Goal: Navigation & Orientation: Understand site structure

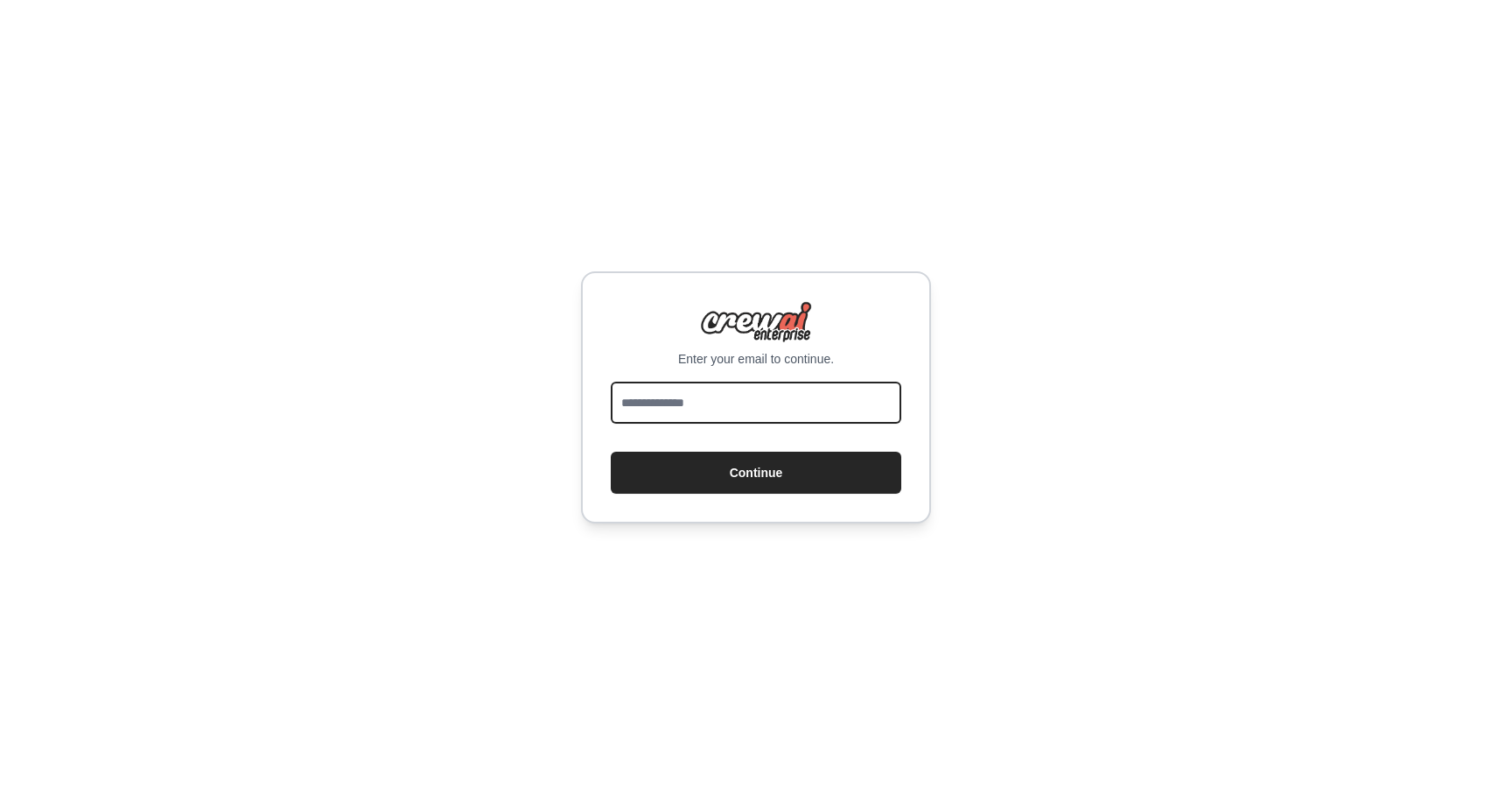
click at [738, 402] on input "email" at bounding box center [756, 402] width 291 height 42
type input "**********"
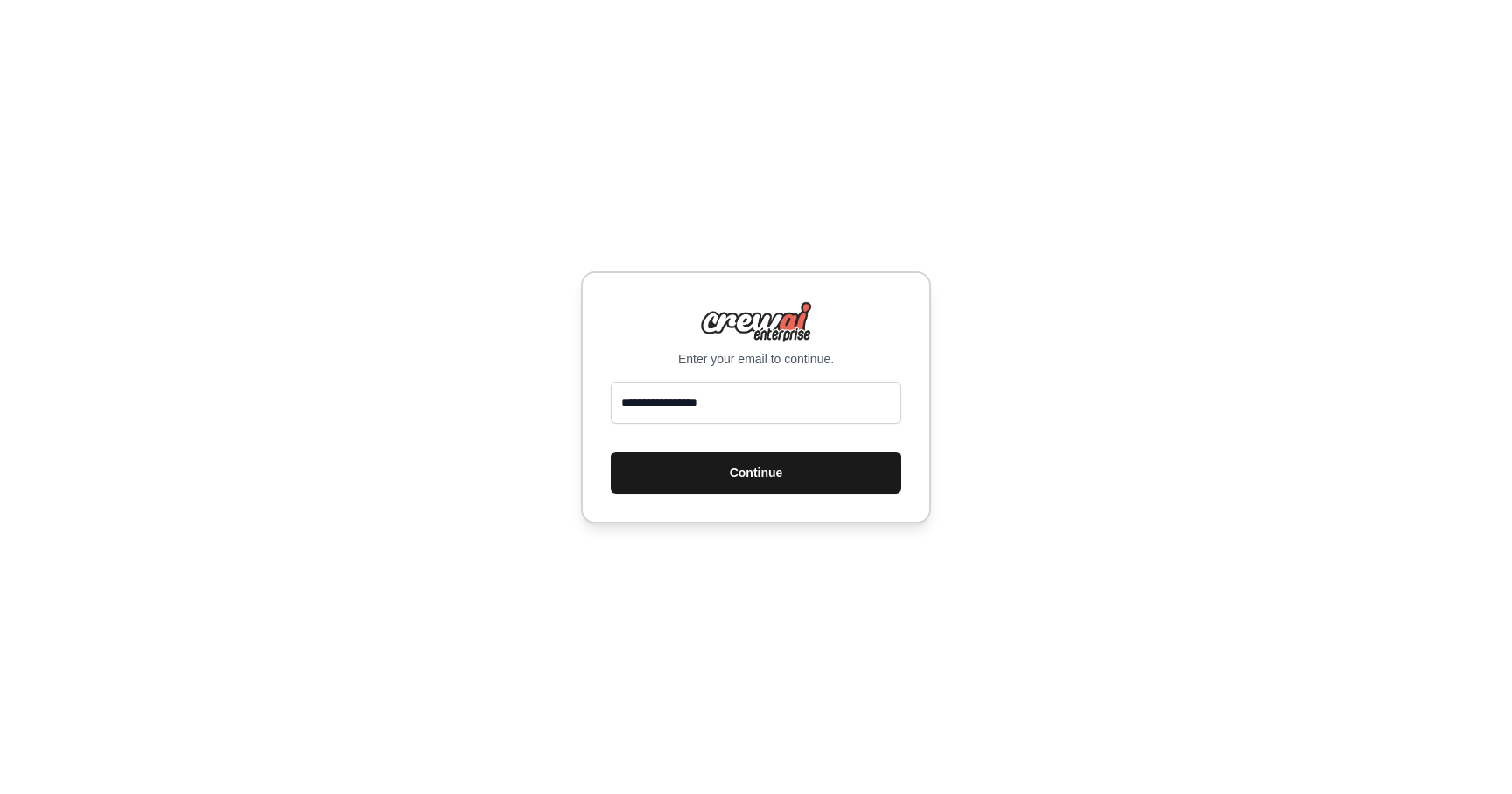
click at [782, 461] on button "Continue" at bounding box center [756, 473] width 291 height 42
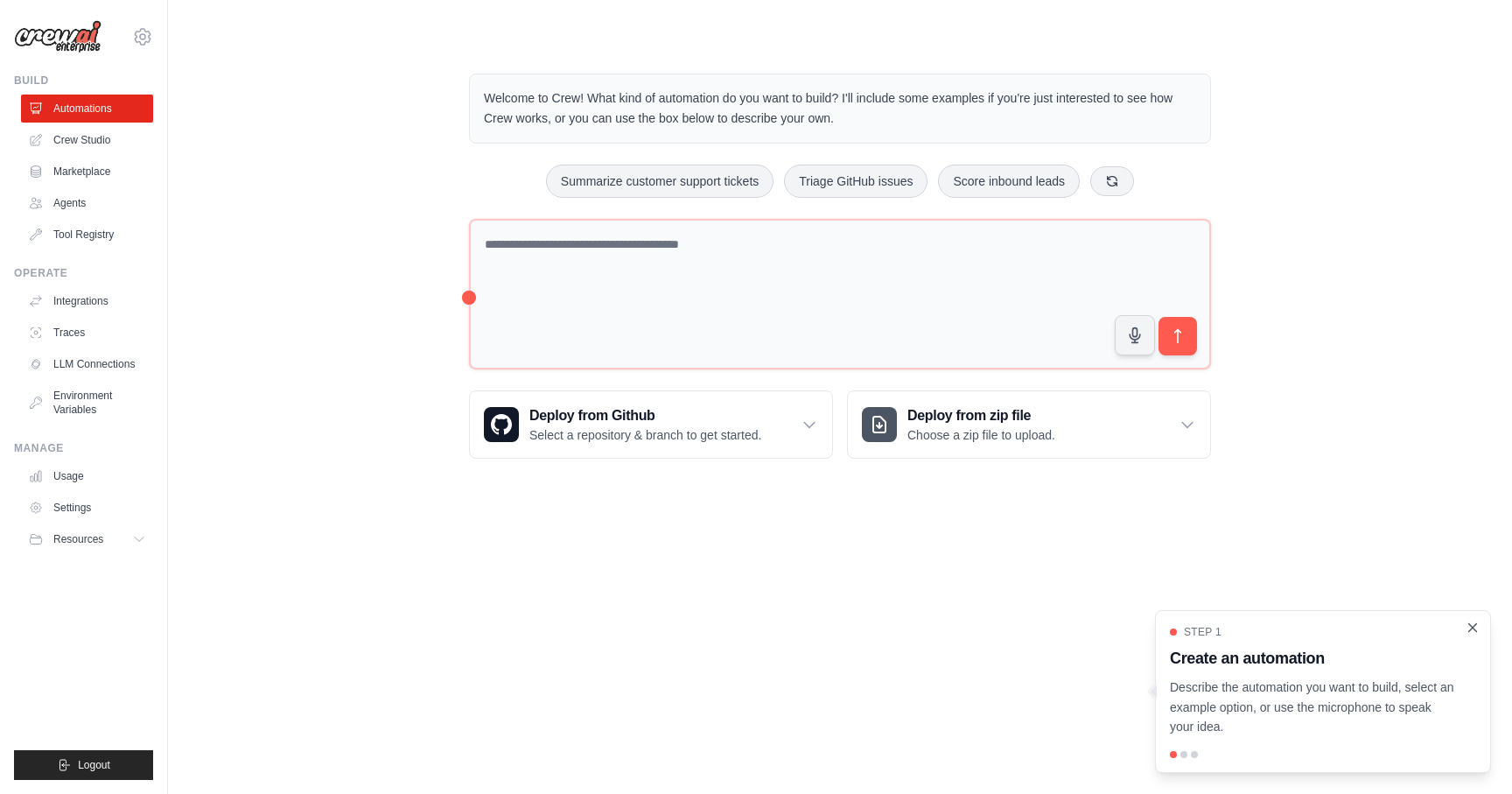
click at [1470, 631] on icon "Close walkthrough" at bounding box center [1473, 628] width 16 height 16
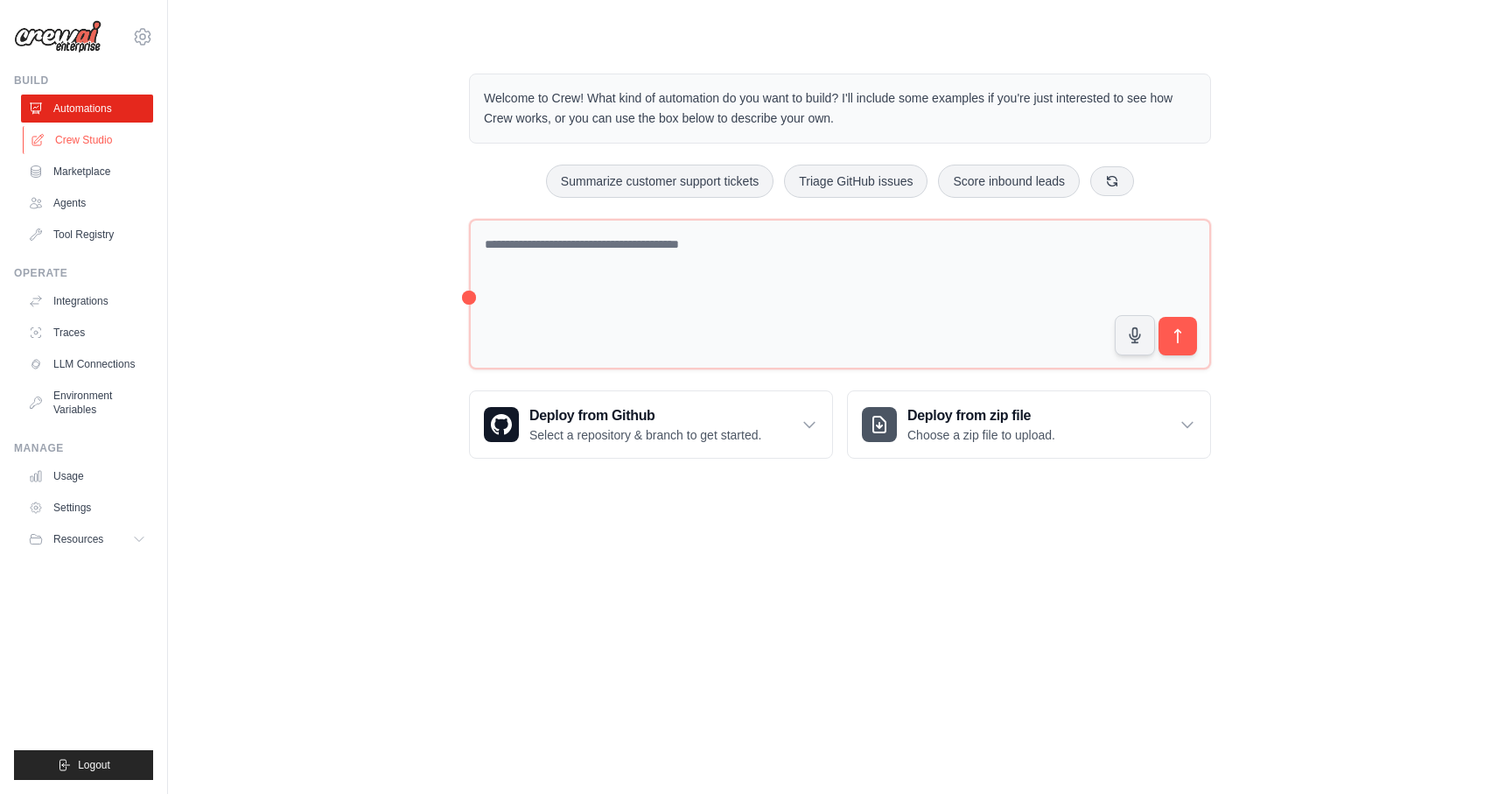
click at [105, 127] on link "Crew Studio" at bounding box center [89, 140] width 132 height 28
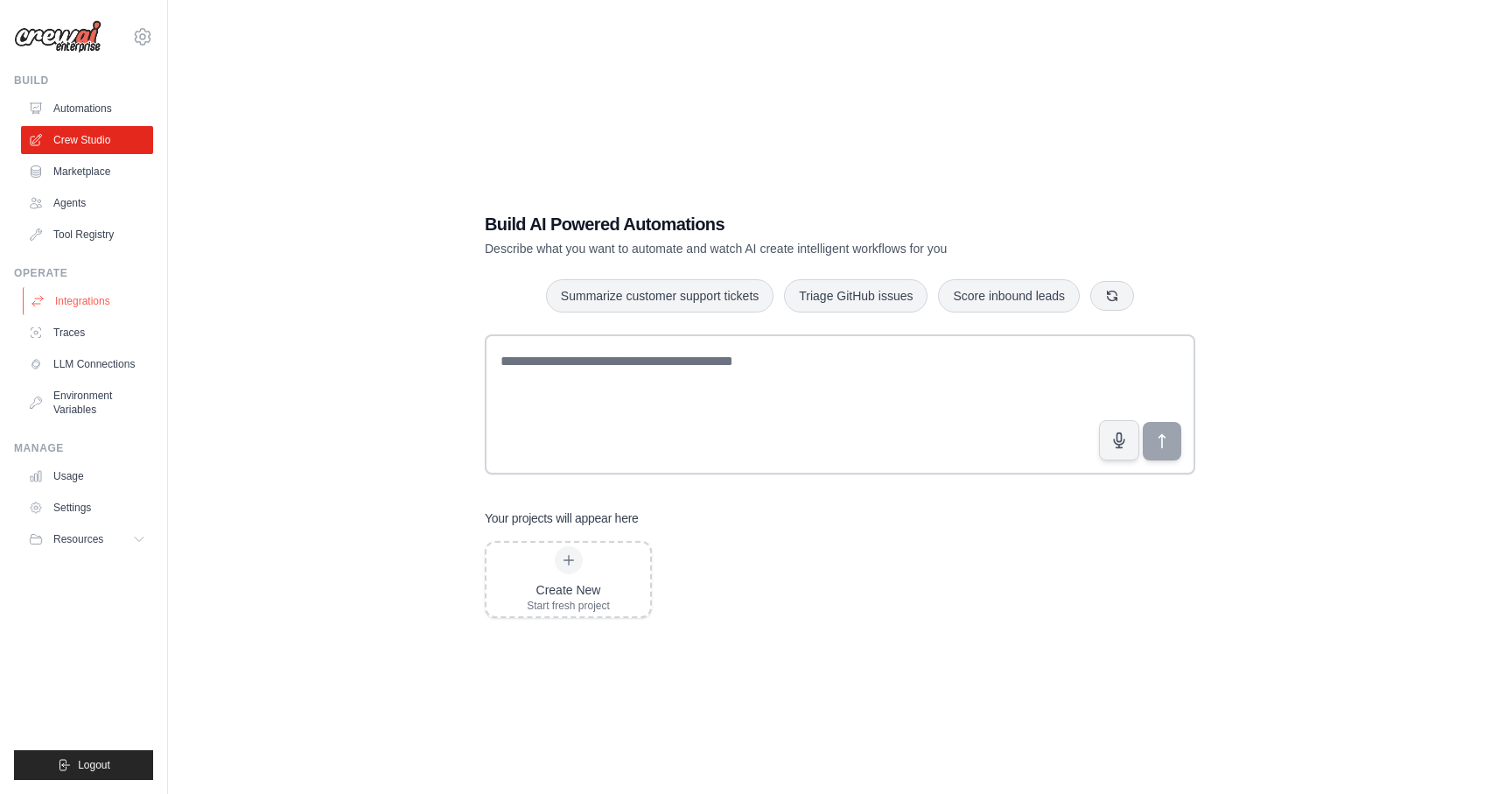
click at [75, 300] on link "Integrations" at bounding box center [89, 301] width 132 height 28
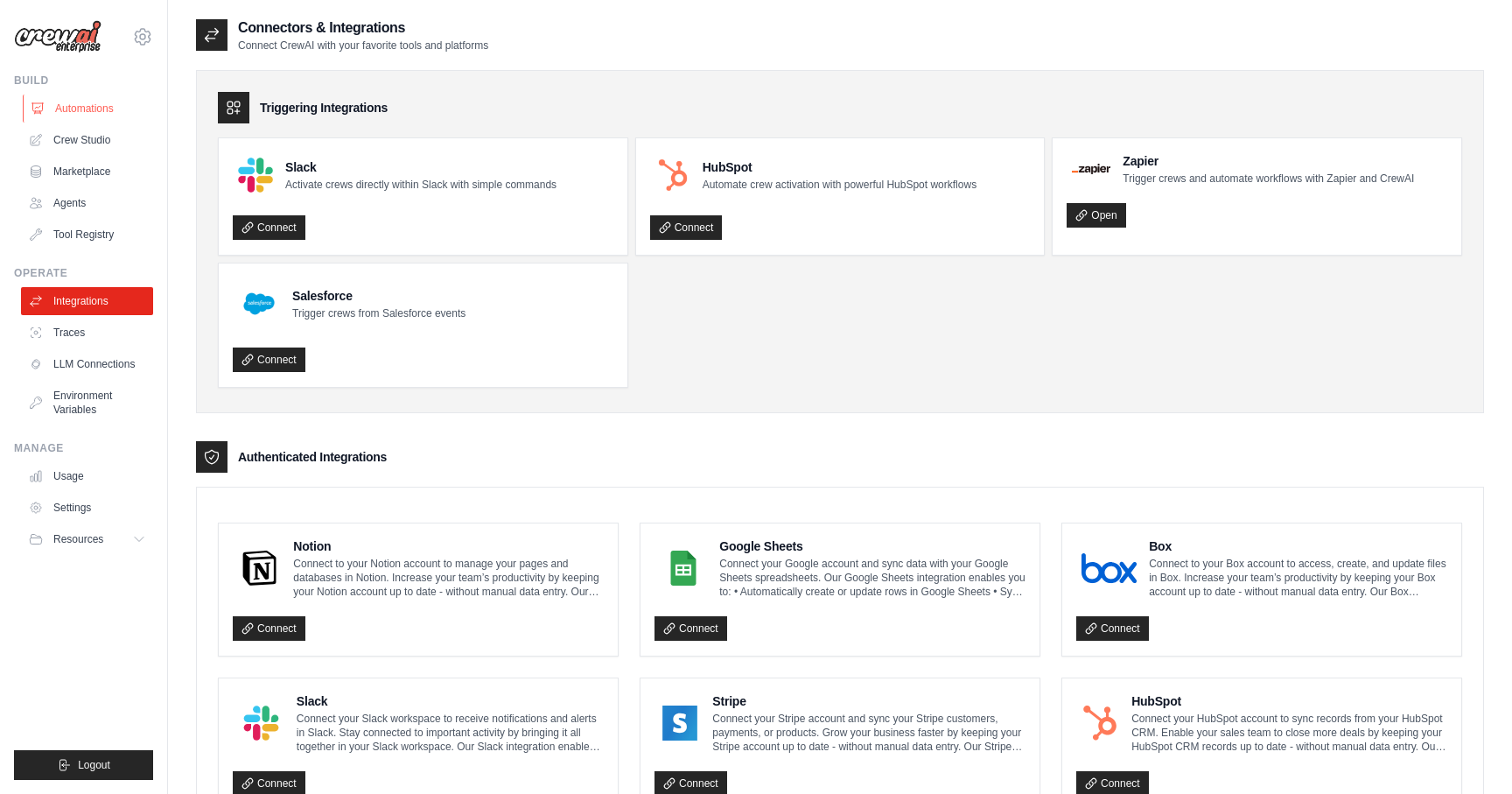
click at [81, 105] on link "Automations" at bounding box center [89, 108] width 132 height 28
